Goal: Obtain resource: Download file/media

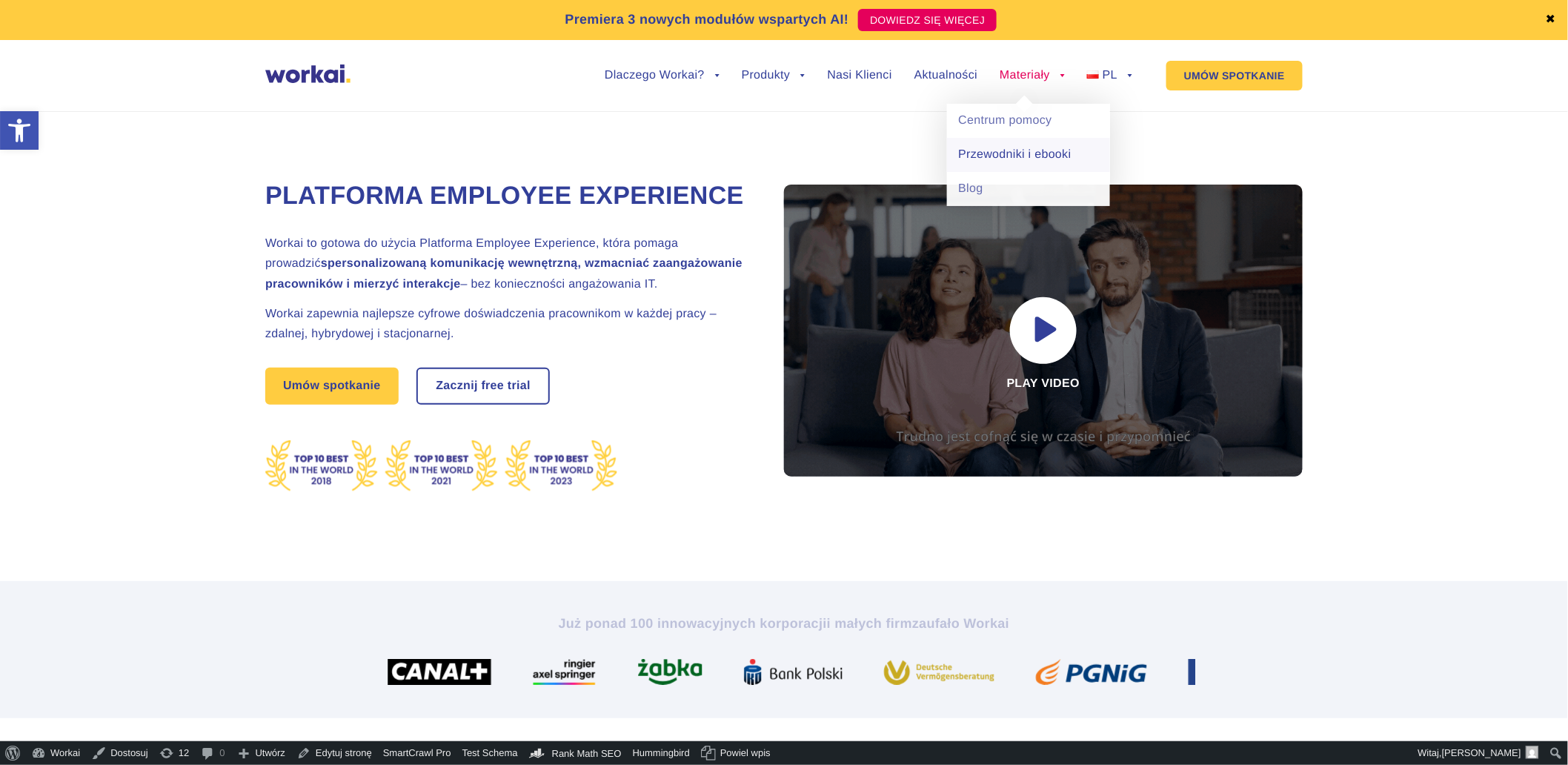
click at [989, 164] on link "Przewodniki i ebooki" at bounding box center [1029, 155] width 163 height 34
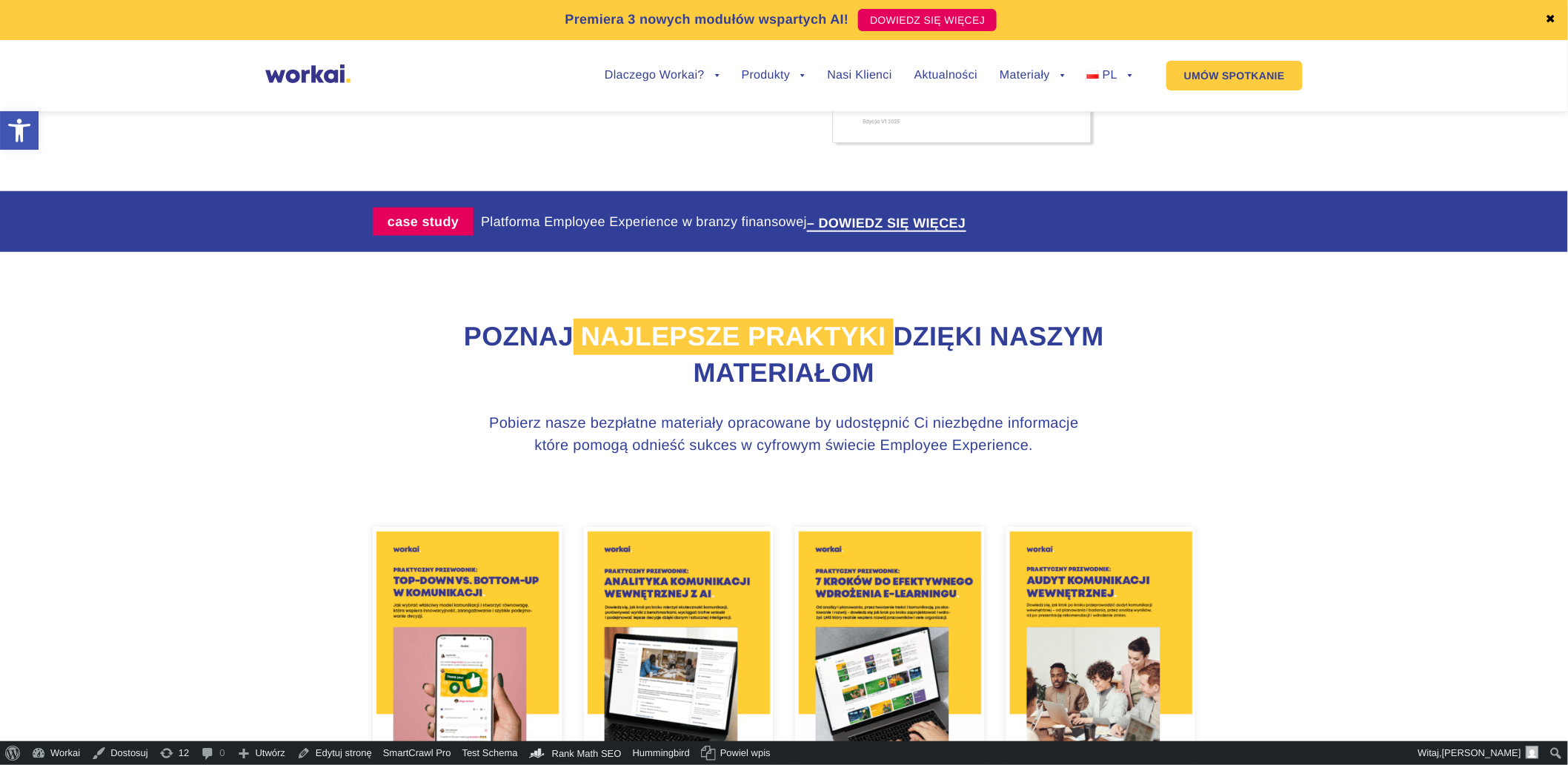
scroll to position [576, 0]
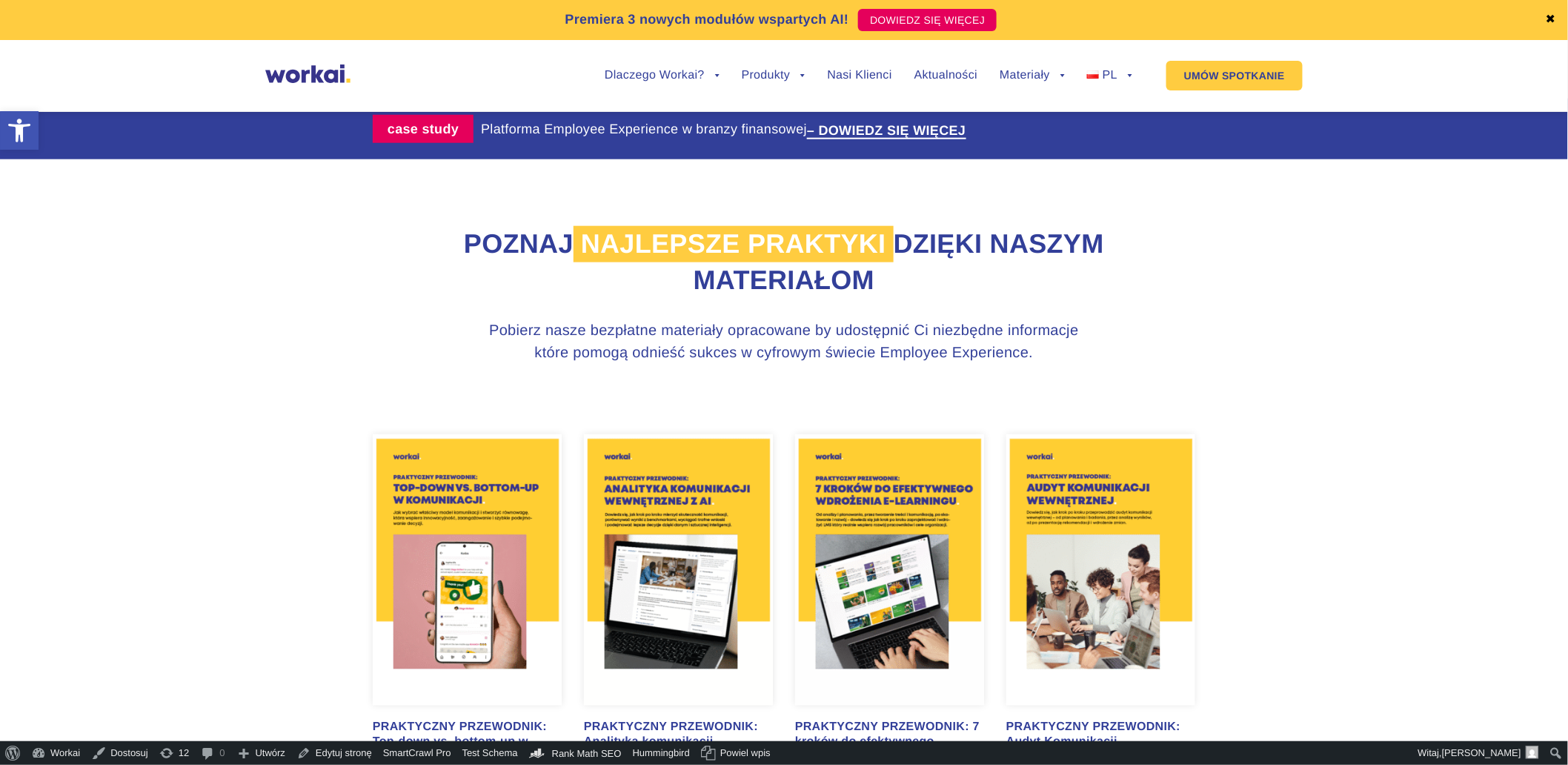
click at [506, 612] on img at bounding box center [467, 570] width 189 height 271
